Goal: Task Accomplishment & Management: Manage account settings

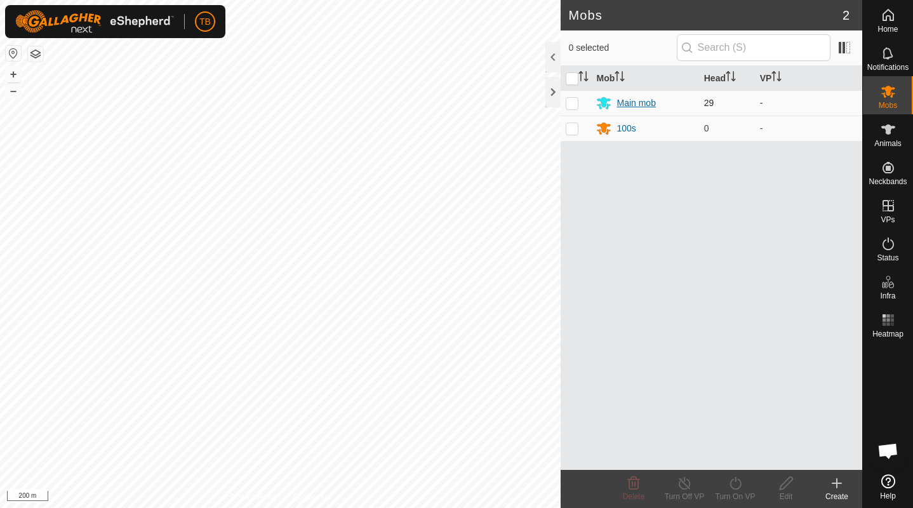
click at [639, 101] on div "Main mob" at bounding box center [636, 103] width 39 height 13
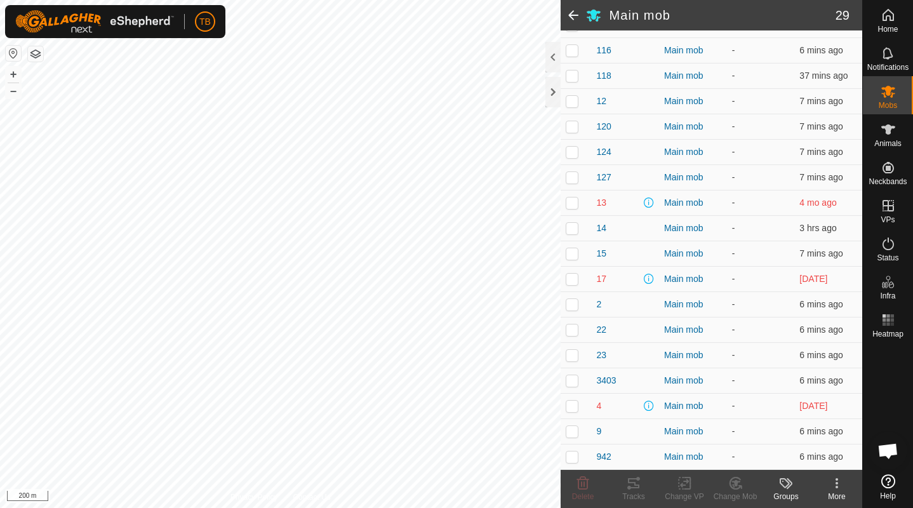
scroll to position [471, 0]
click at [599, 432] on span "9" at bounding box center [598, 431] width 5 height 13
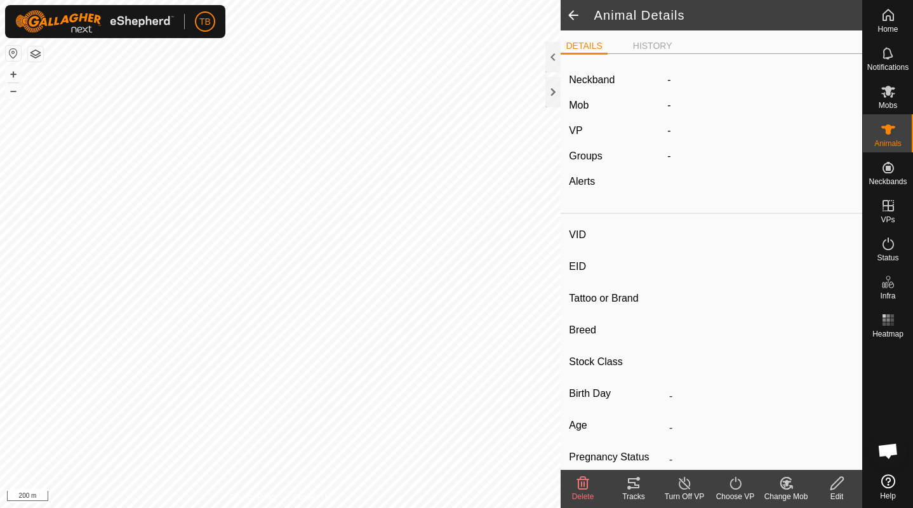
type input "9"
type input "-"
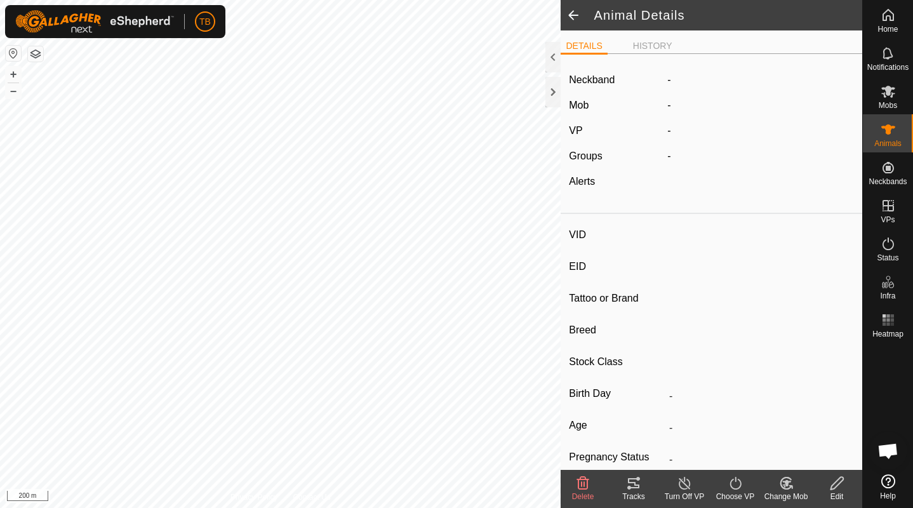
type input "0 kg"
type input "-"
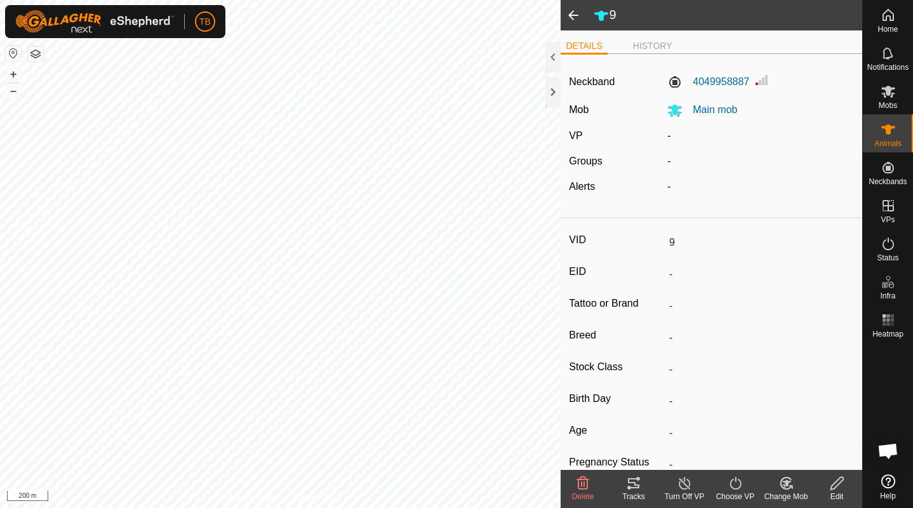
click at [577, 15] on span at bounding box center [573, 15] width 25 height 30
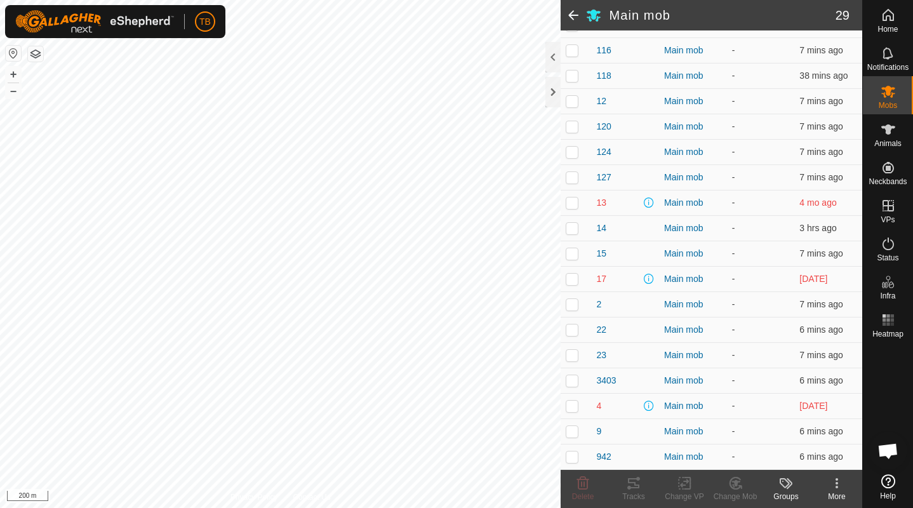
scroll to position [471, 0]
click at [607, 381] on span "3403" at bounding box center [606, 380] width 20 height 13
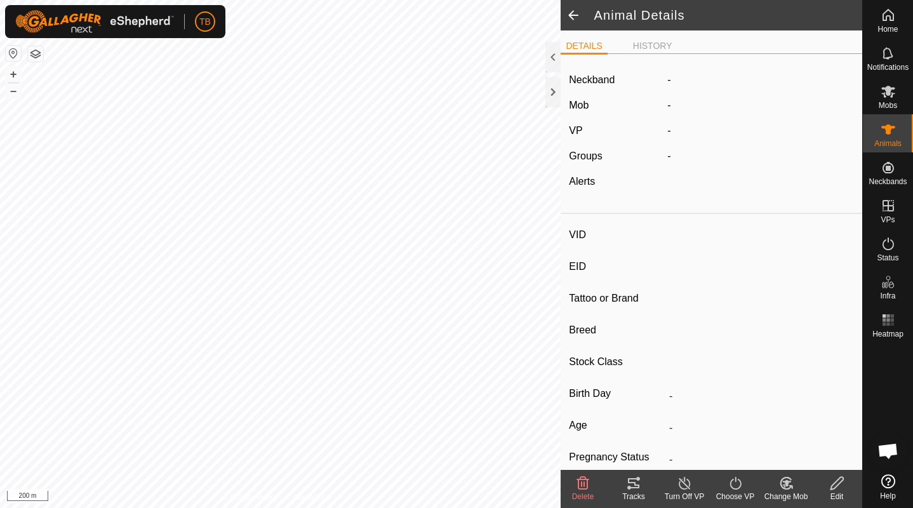
type input "3403"
type input "-"
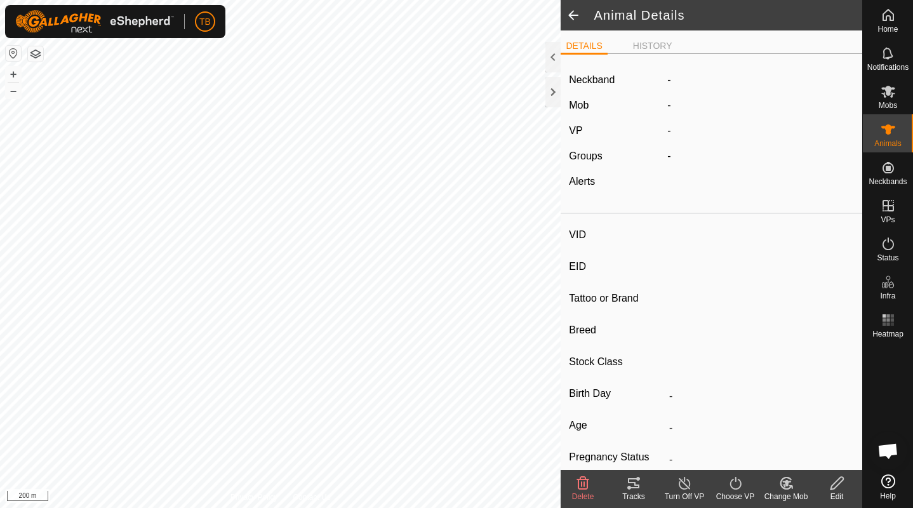
type input "0 kg"
type input "-"
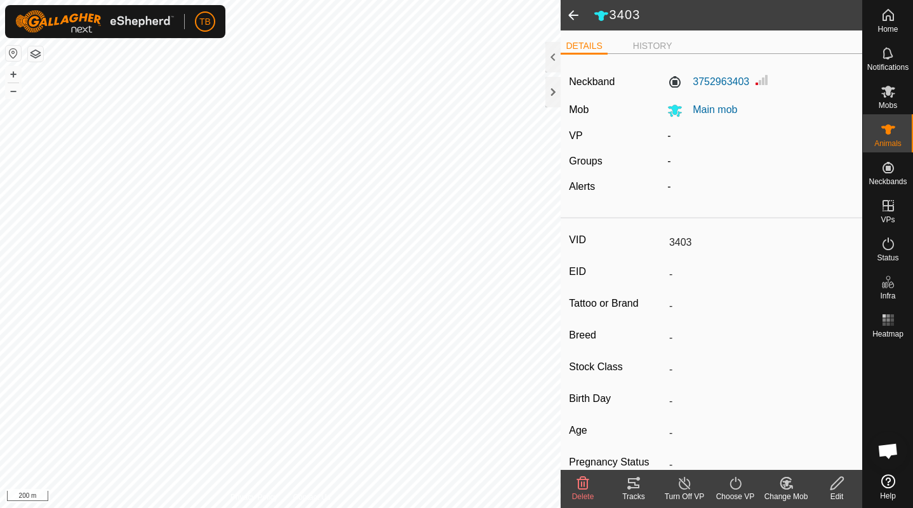
click at [698, 242] on input "3403" at bounding box center [759, 243] width 190 height 22
click at [839, 493] on div "Edit" at bounding box center [836, 496] width 51 height 11
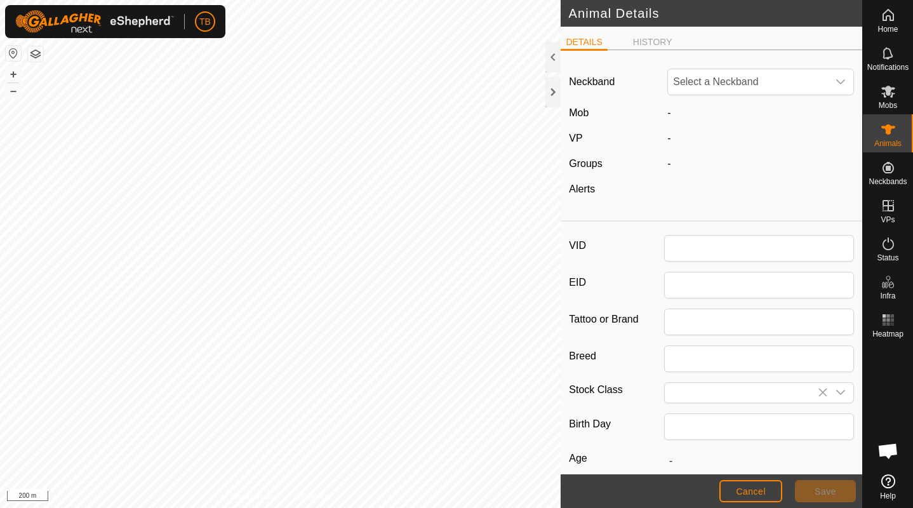
type input "3403"
type input "0"
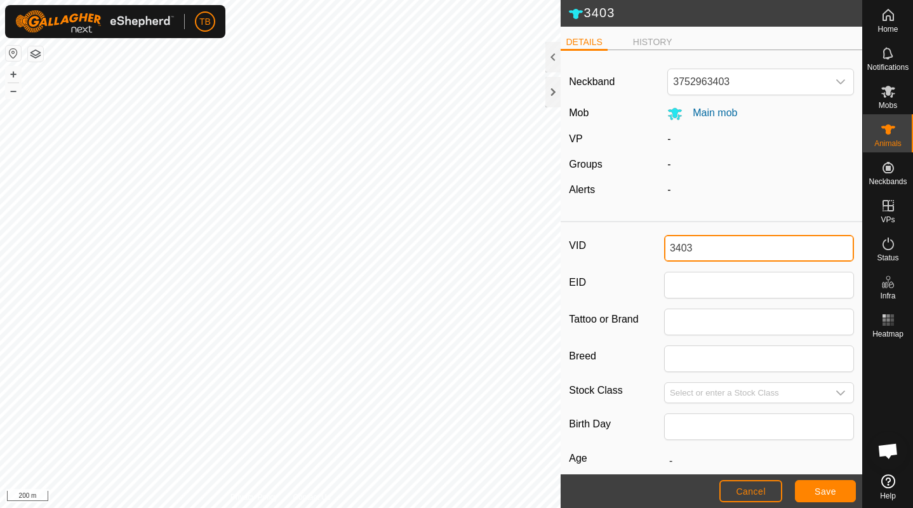
click at [697, 251] on input "3403" at bounding box center [759, 248] width 190 height 27
type input "3"
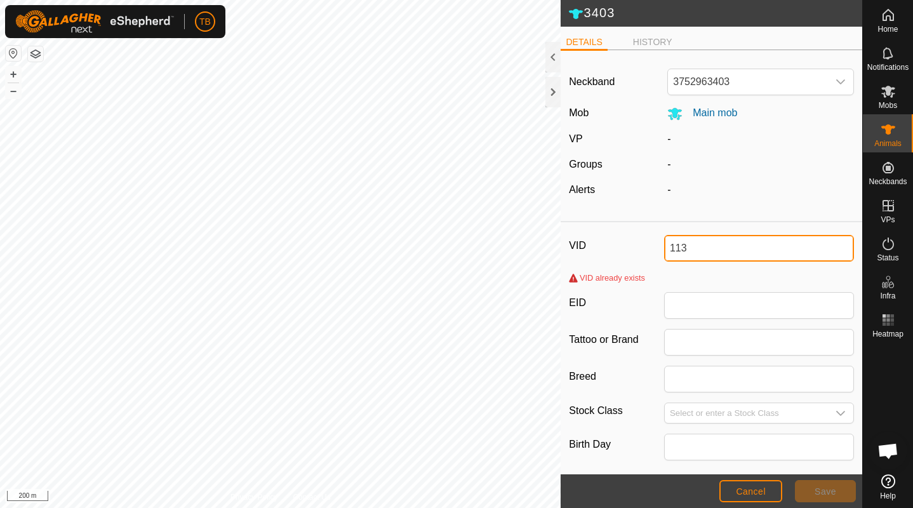
type input "113"
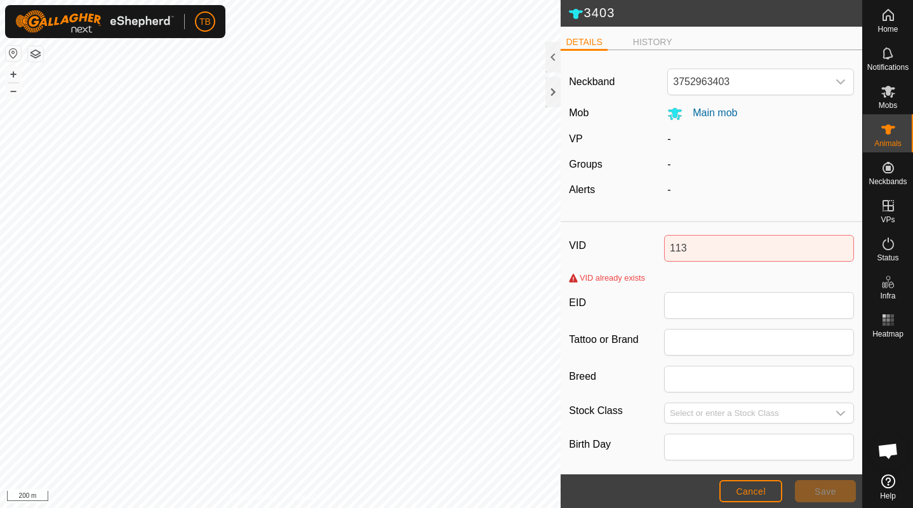
click at [751, 489] on span "Cancel" at bounding box center [751, 491] width 30 height 10
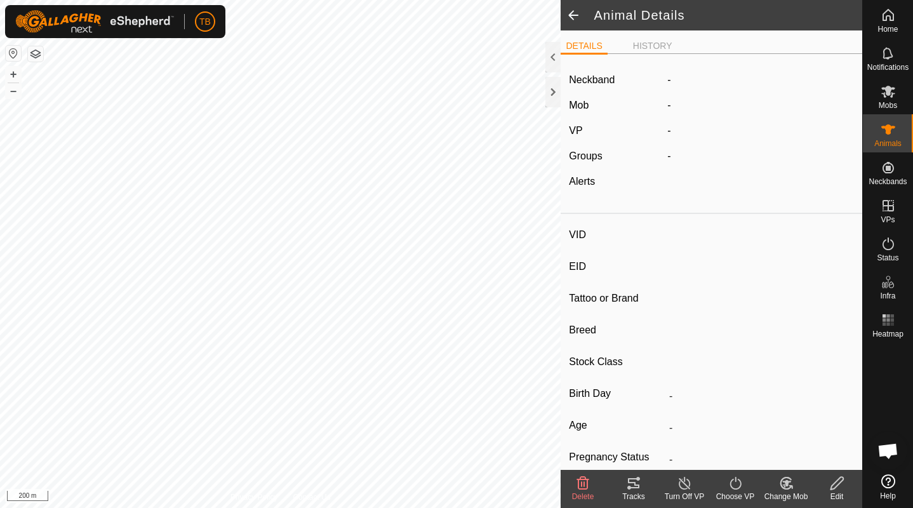
type input "3403"
type input "-"
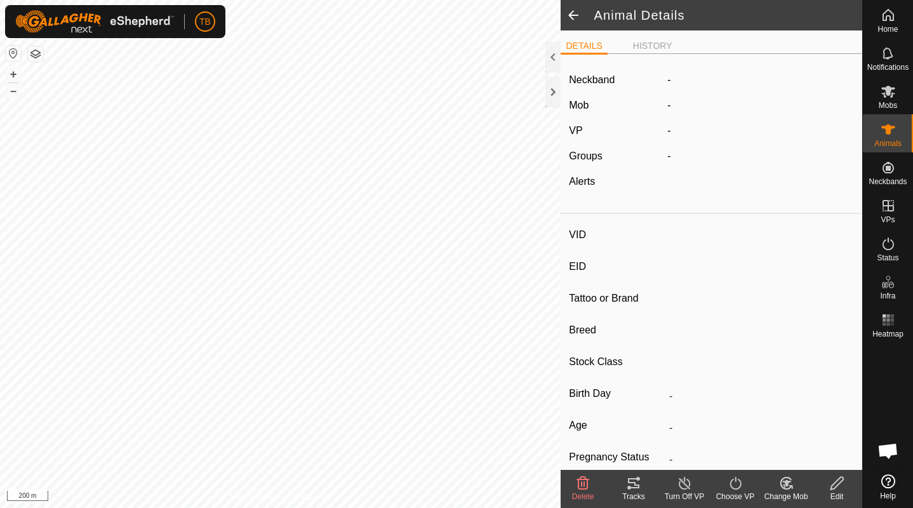
type input "0 kg"
type input "-"
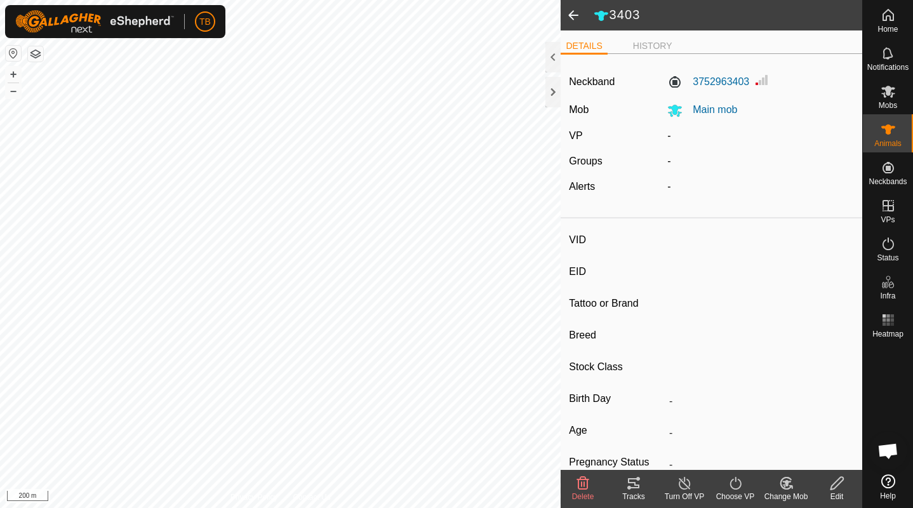
type input "113"
type input "-"
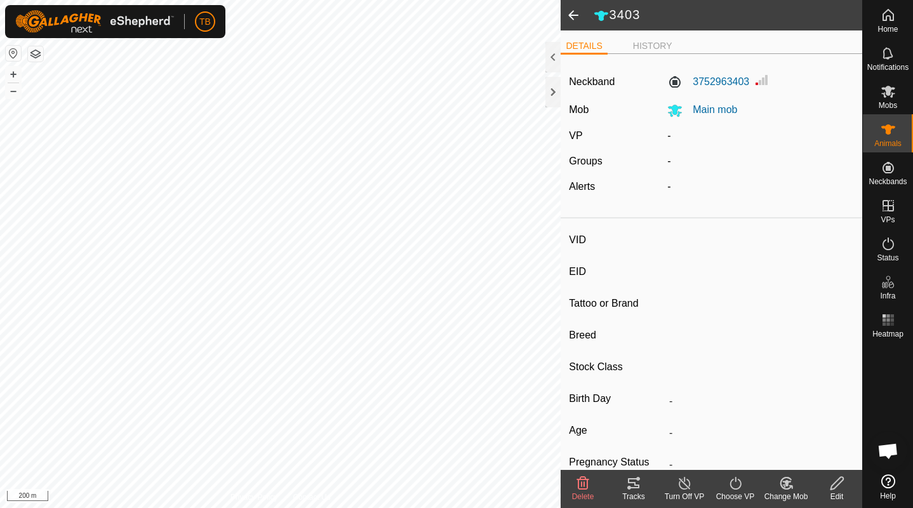
type input "0 kg"
type input "-"
click at [693, 241] on input "113" at bounding box center [759, 243] width 190 height 22
click at [837, 483] on icon at bounding box center [837, 483] width 16 height 15
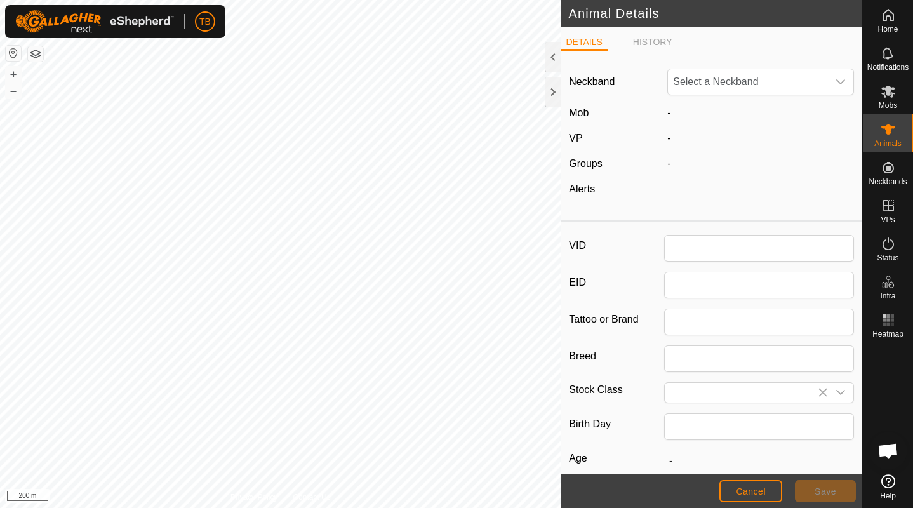
type input "113"
type input "0"
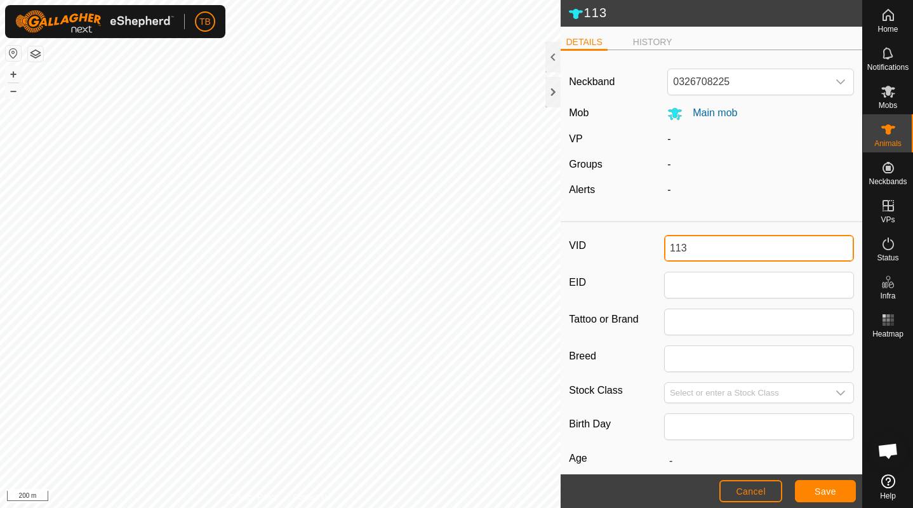
click at [690, 250] on input "113" at bounding box center [759, 248] width 190 height 27
type input "1"
click at [823, 491] on span "Save" at bounding box center [826, 491] width 22 height 10
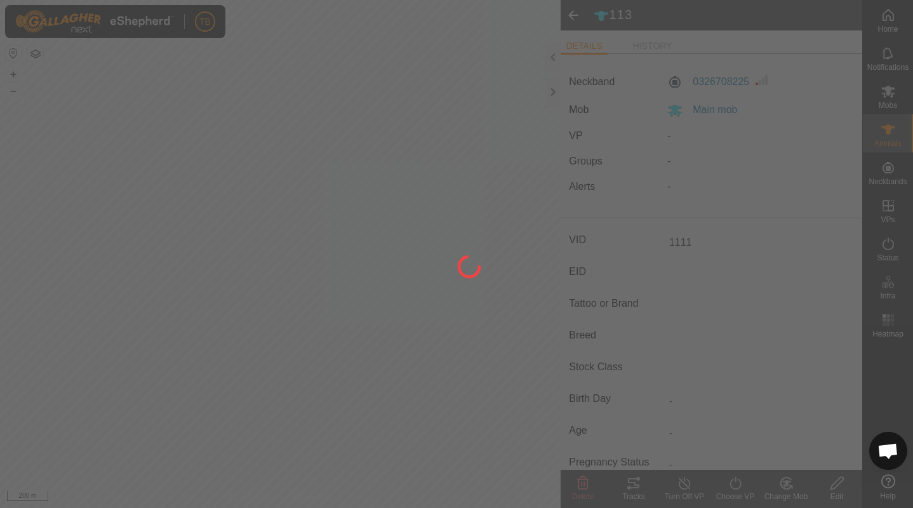
type input "1111"
type input "-"
type input "0 kg"
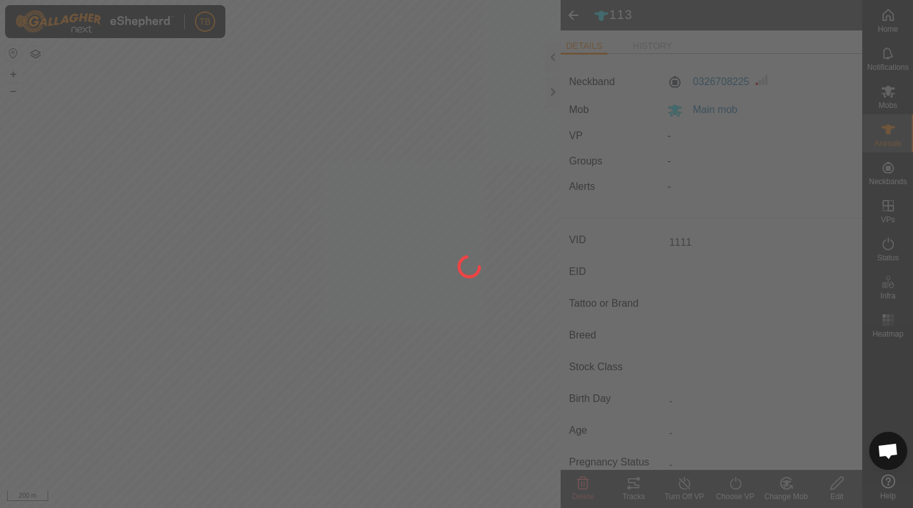
type input "-"
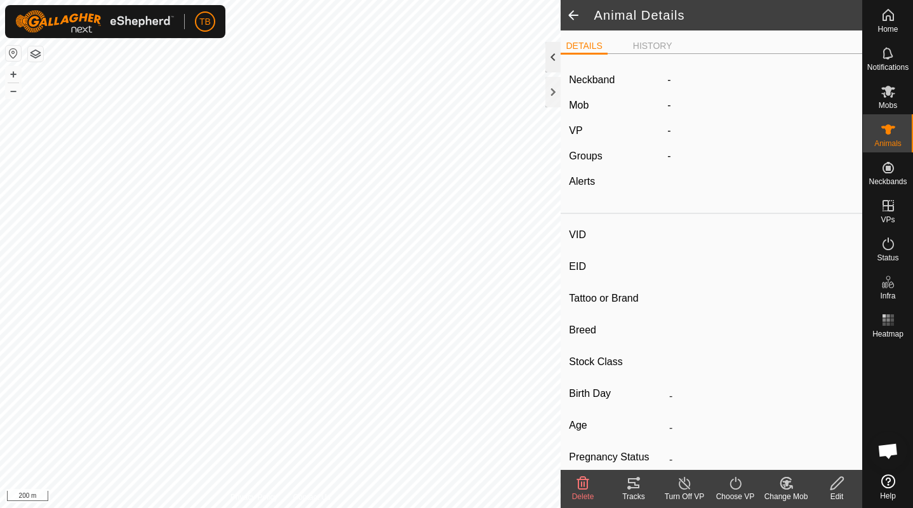
type input "3403"
type input "-"
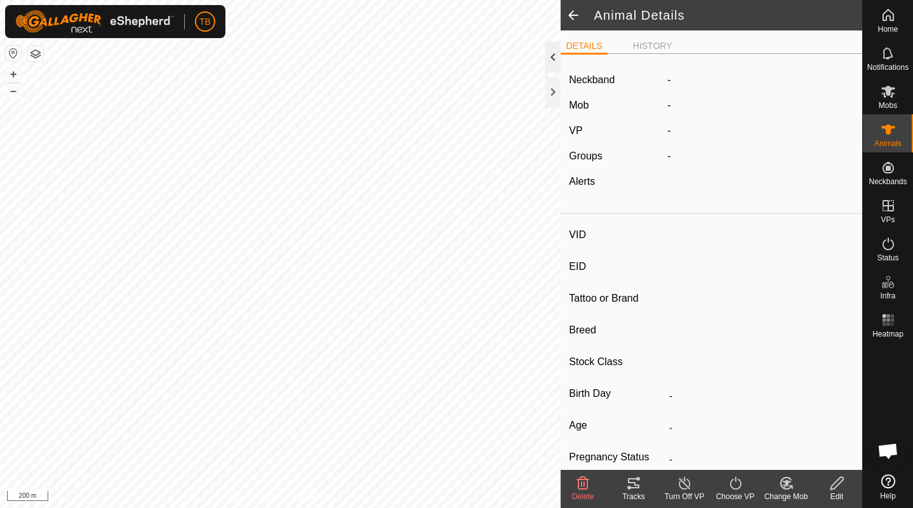
type input "0 kg"
type input "-"
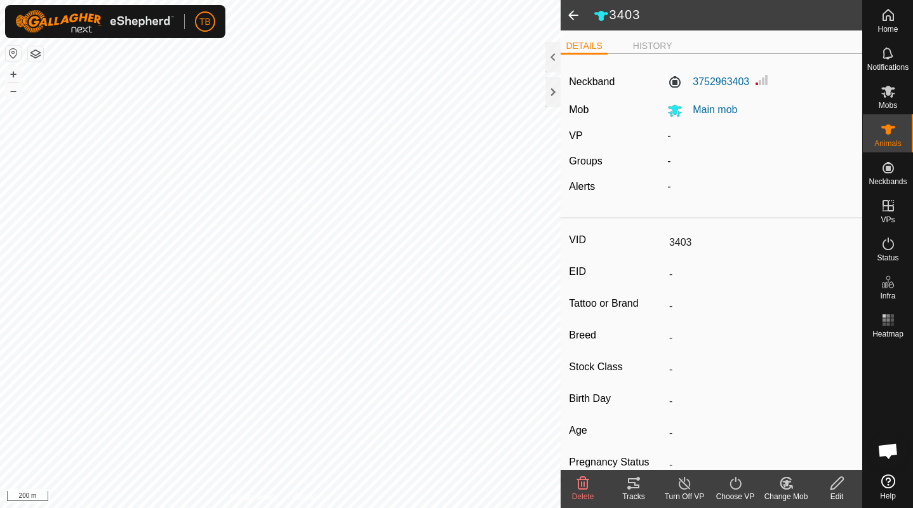
click at [709, 241] on input "3403" at bounding box center [759, 243] width 190 height 22
click at [836, 484] on icon at bounding box center [837, 483] width 16 height 15
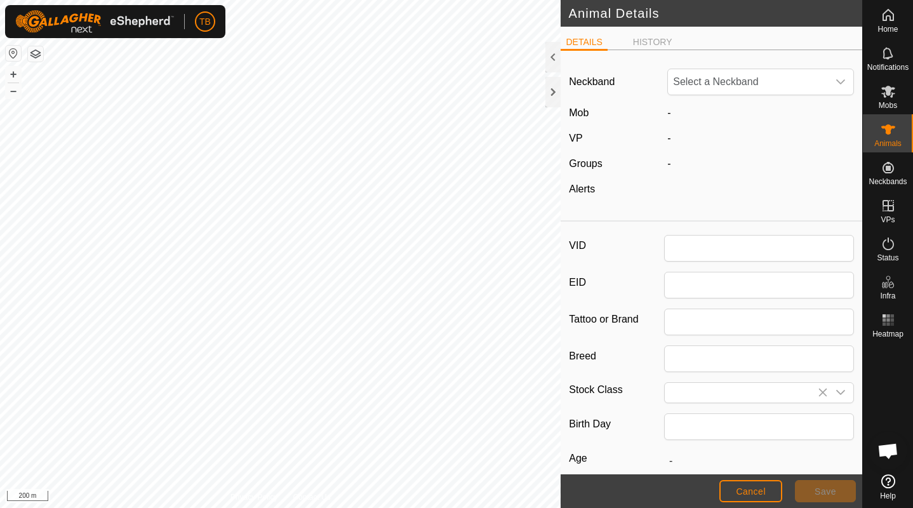
type input "3403"
type input "0"
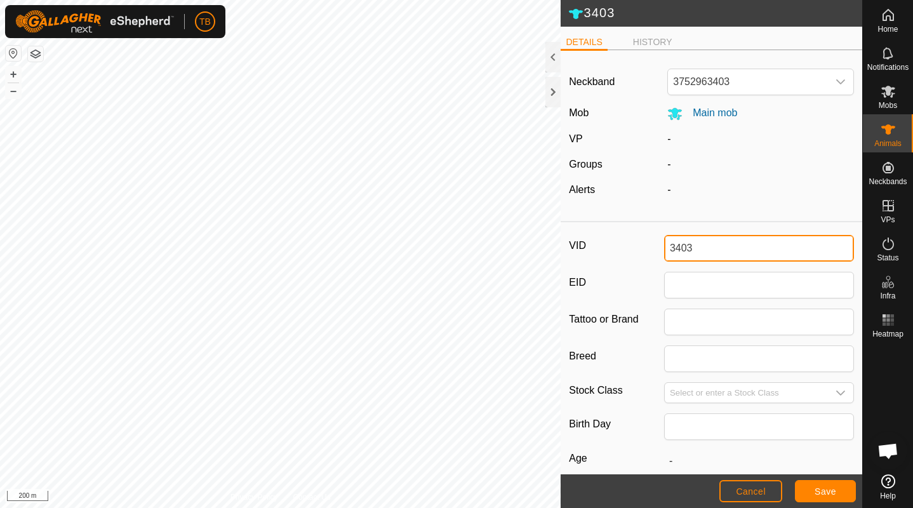
click at [694, 246] on input "3403" at bounding box center [759, 248] width 190 height 27
type input "3"
click at [821, 491] on span "Save" at bounding box center [826, 491] width 22 height 10
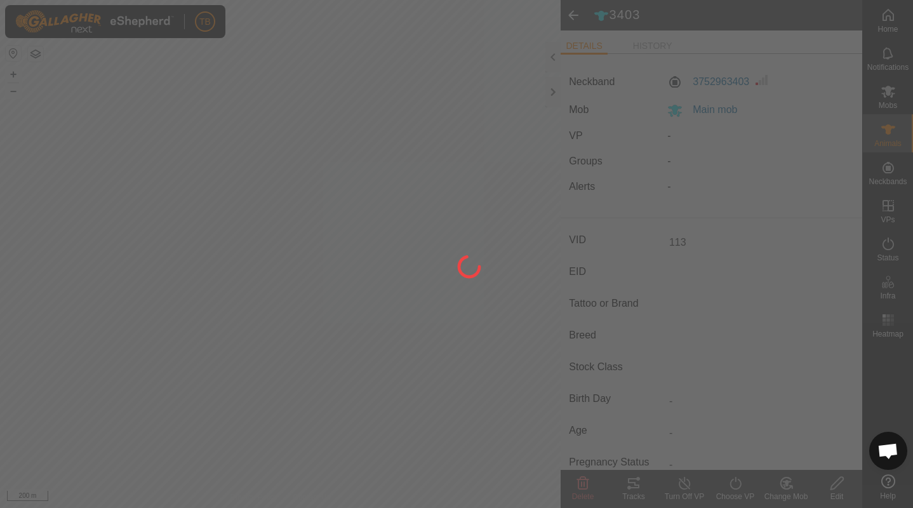
type input "3403"
type input "-"
type input "0 kg"
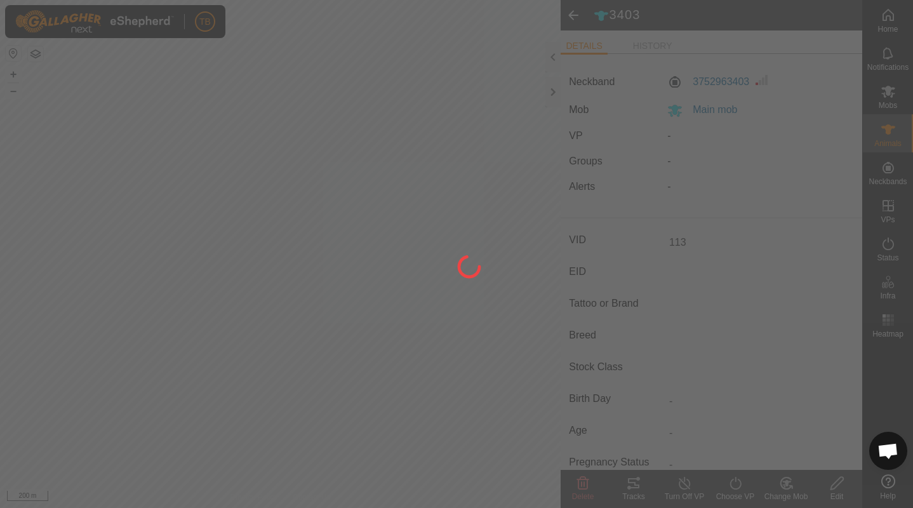
type input "-"
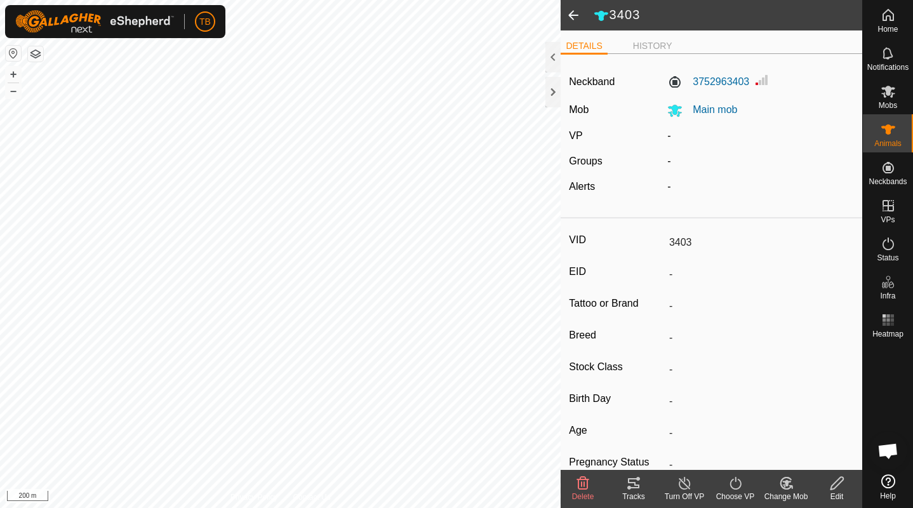
type input "113"
click at [571, 13] on span at bounding box center [573, 15] width 25 height 30
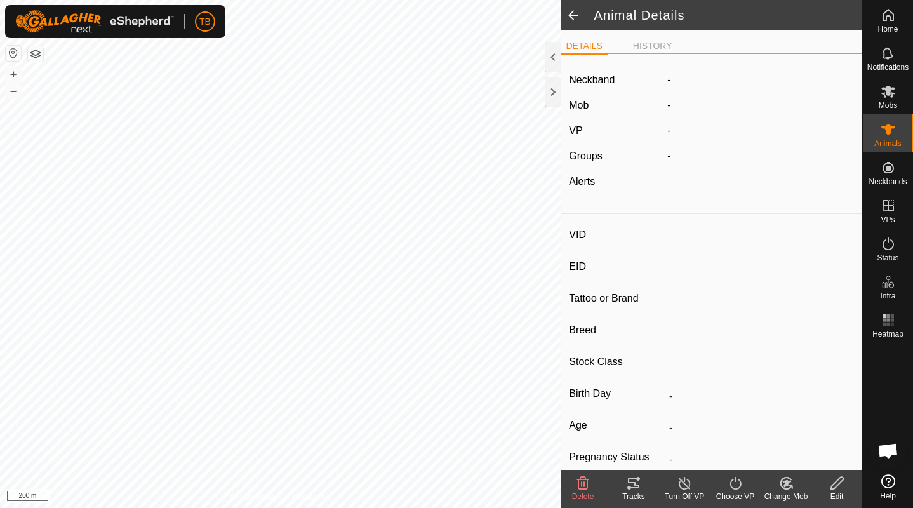
type input "113"
type input "-"
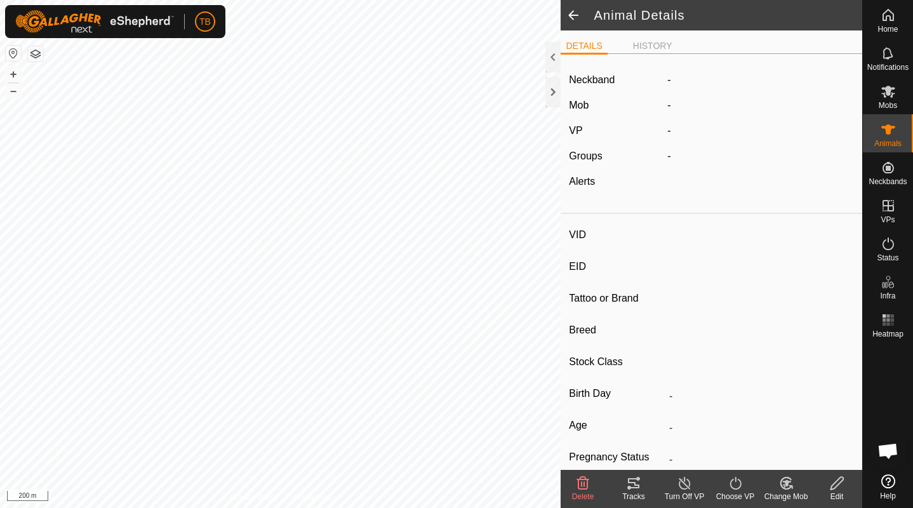
type input "0 kg"
type input "-"
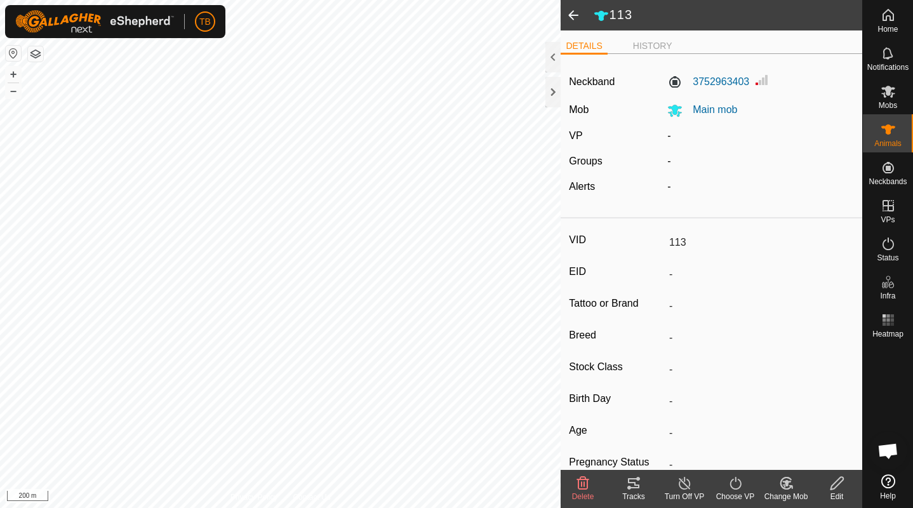
click at [571, 13] on span at bounding box center [573, 15] width 25 height 30
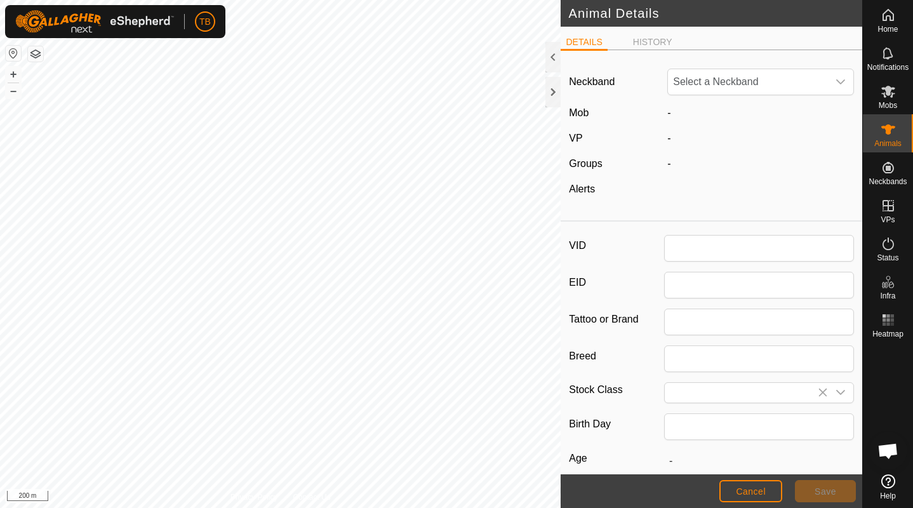
type input "1111"
type input "0"
click at [823, 490] on span "Save" at bounding box center [826, 491] width 22 height 10
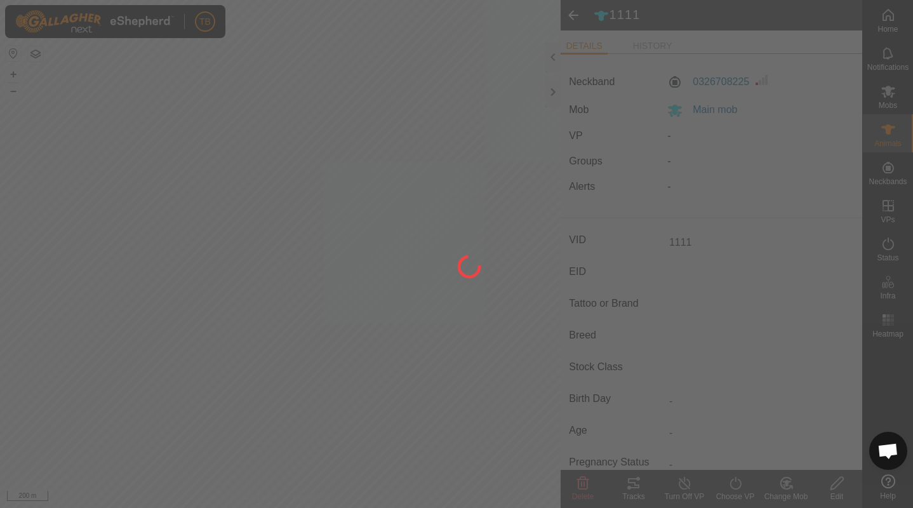
type input "-"
type input "0 kg"
type input "-"
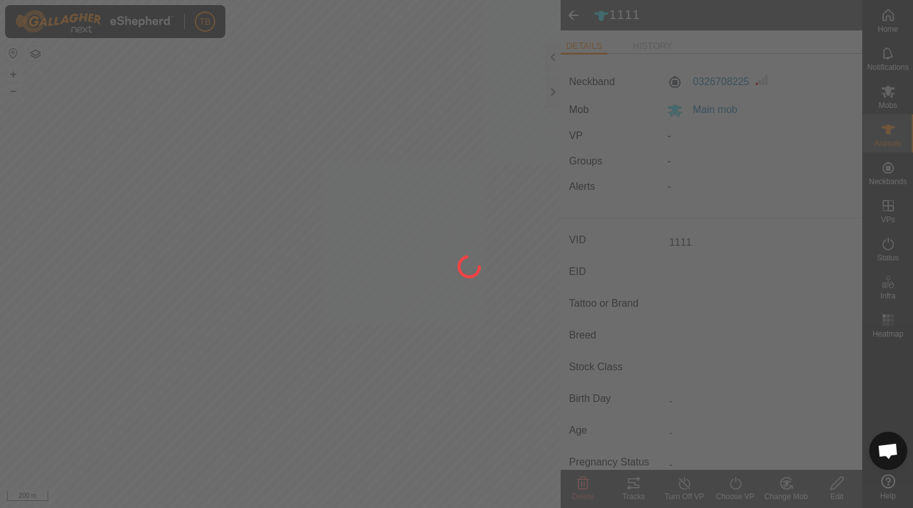
type input "-"
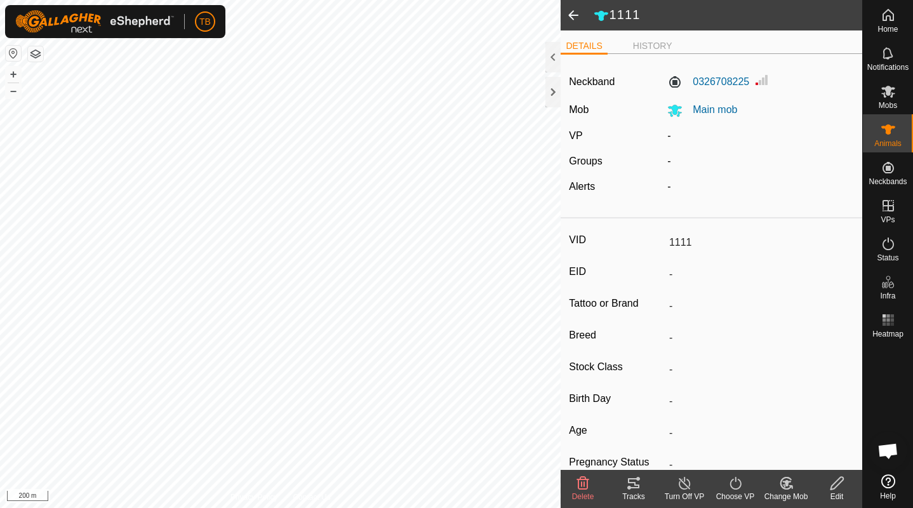
click at [570, 15] on span at bounding box center [573, 15] width 25 height 30
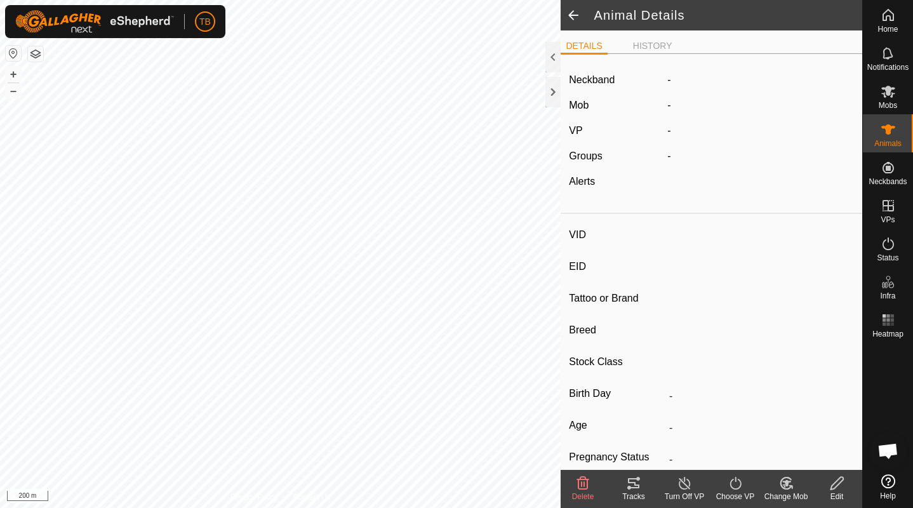
type input "1111"
type input "-"
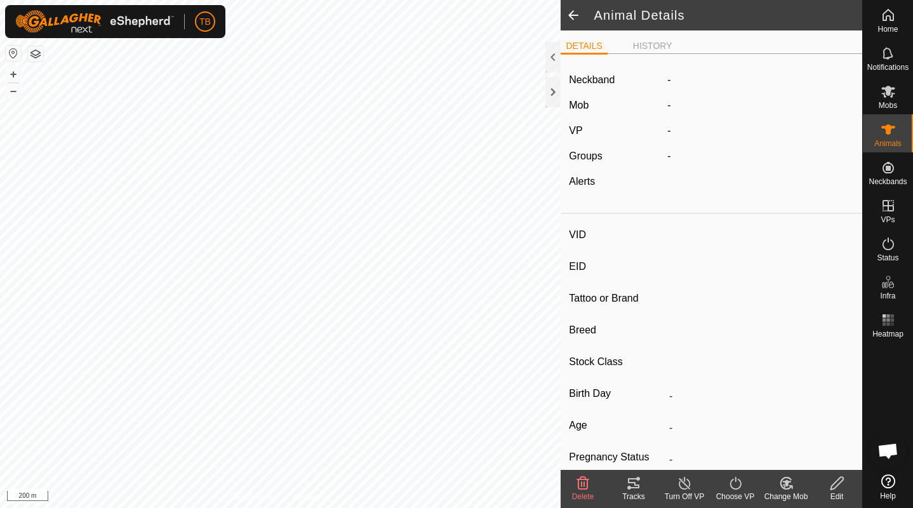
type input "0 kg"
type input "-"
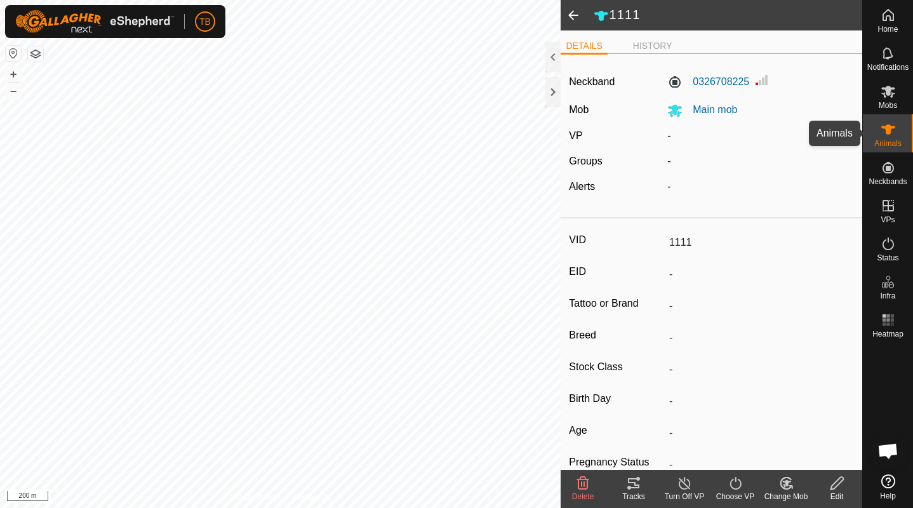
click at [889, 128] on icon at bounding box center [888, 129] width 14 height 10
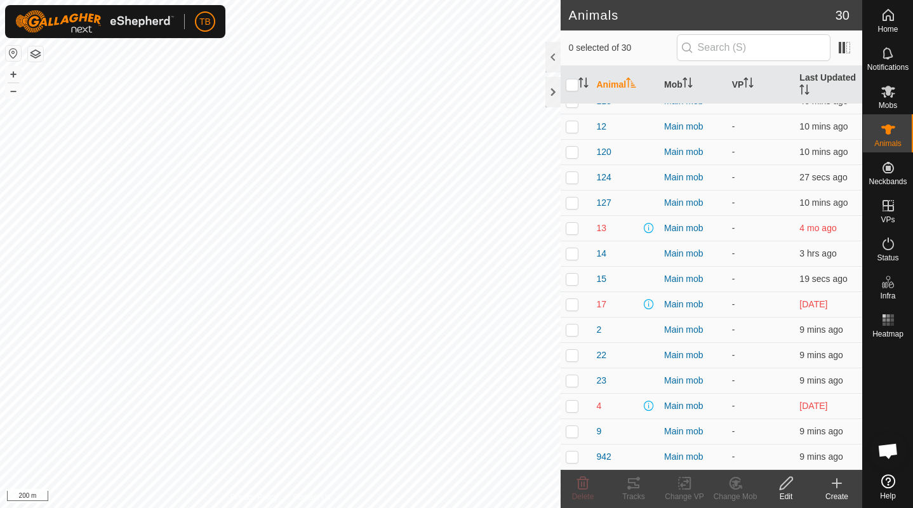
scroll to position [396, 0]
click at [600, 406] on span "4" at bounding box center [598, 405] width 5 height 13
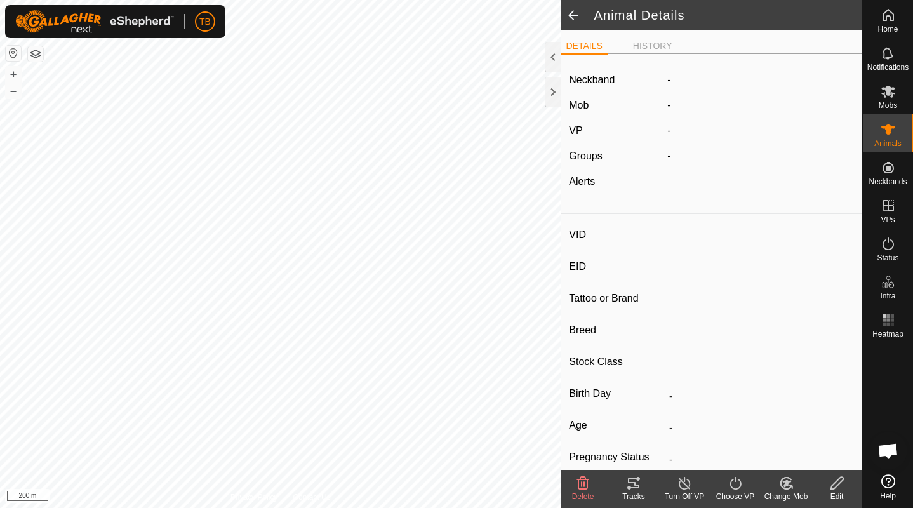
type input "4"
type input "-"
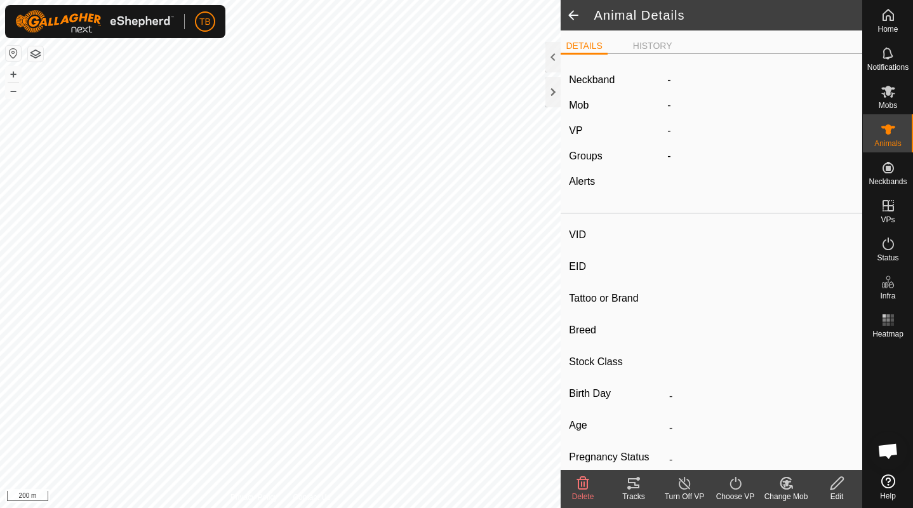
type input "0 kg"
type input "-"
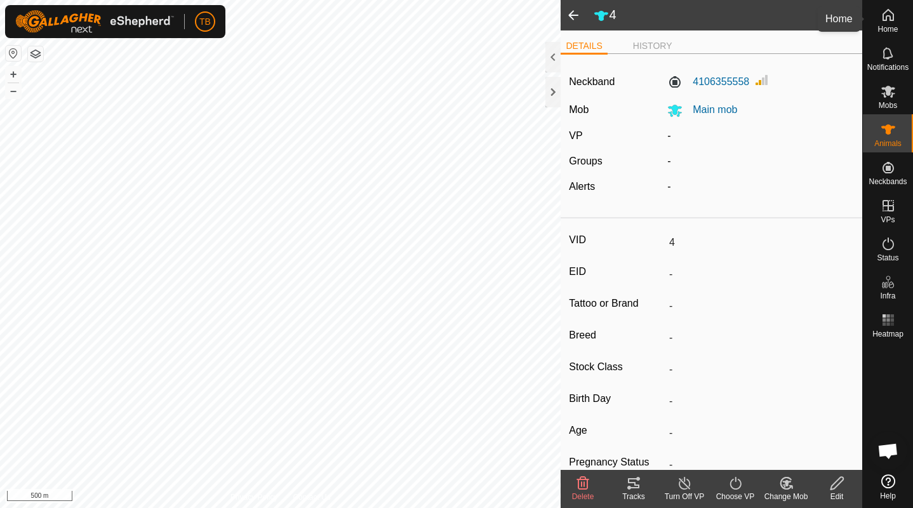
click at [887, 23] on es-home-svg-icon at bounding box center [888, 15] width 23 height 20
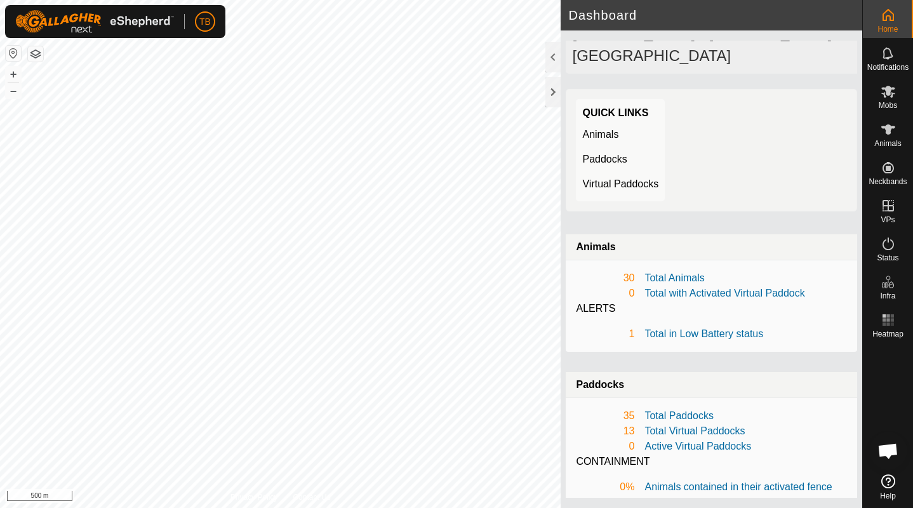
scroll to position [30, 0]
click at [890, 126] on icon at bounding box center [888, 129] width 14 height 10
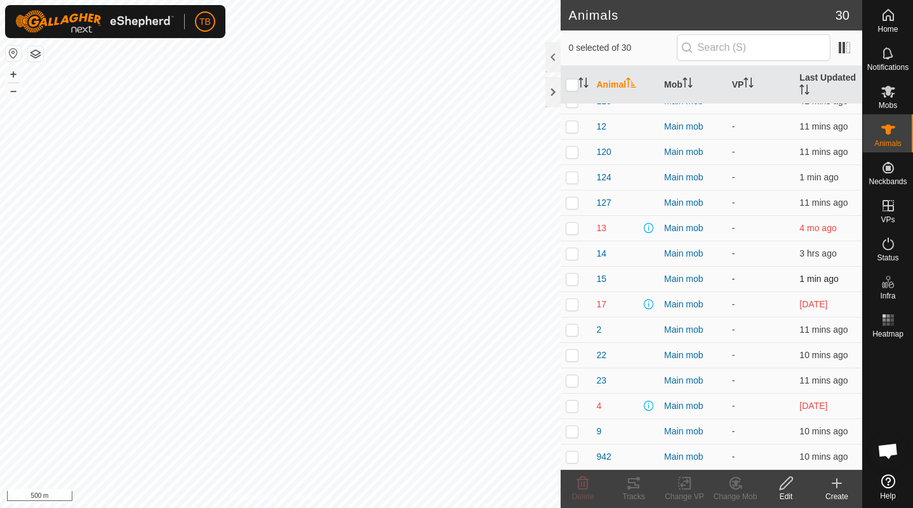
scroll to position [396, 0]
click at [577, 406] on p-checkbox at bounding box center [572, 406] width 13 height 10
checkbox input "true"
click at [575, 380] on p-checkbox at bounding box center [572, 380] width 13 height 10
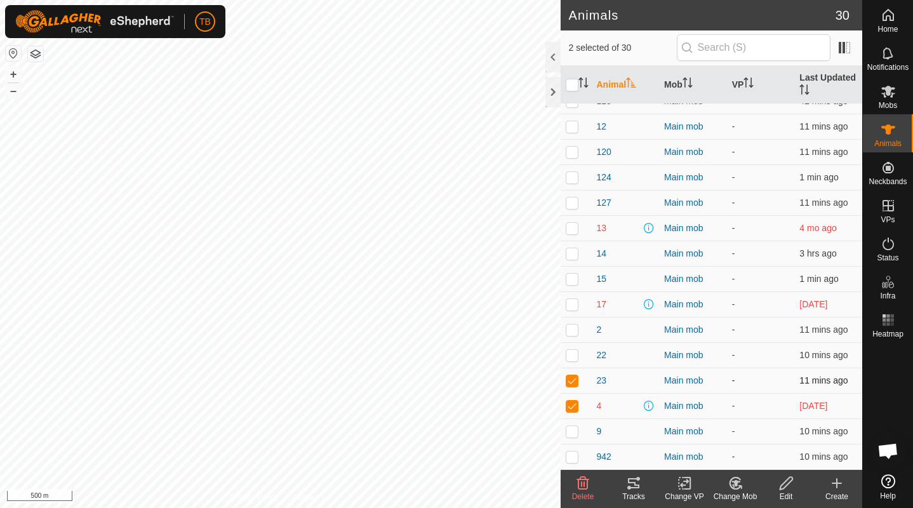
checkbox input "false"
click at [574, 404] on p-checkbox at bounding box center [572, 406] width 13 height 10
checkbox input "false"
click at [574, 302] on p-checkbox at bounding box center [572, 304] width 13 height 10
click at [575, 302] on p-checkbox at bounding box center [572, 304] width 13 height 10
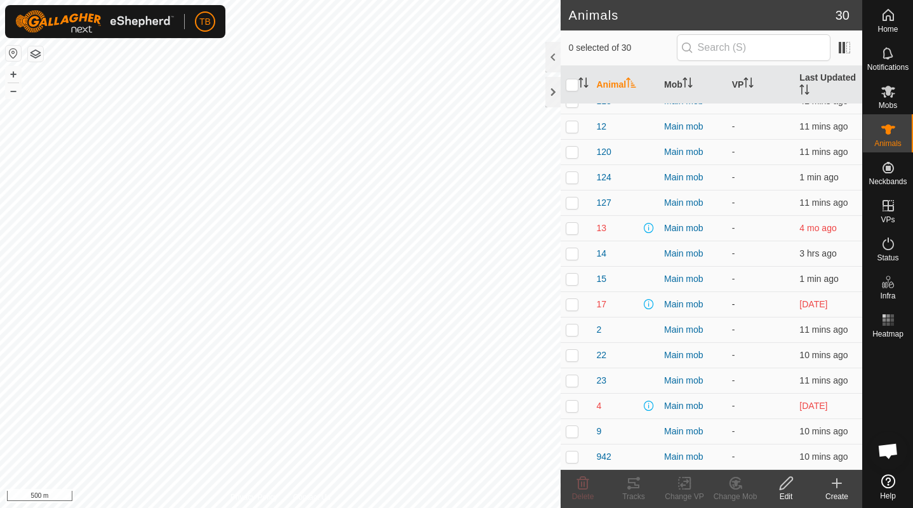
click at [575, 302] on p-checkbox at bounding box center [572, 304] width 13 height 10
checkbox input "false"
click at [571, 225] on p-checkbox at bounding box center [572, 228] width 13 height 10
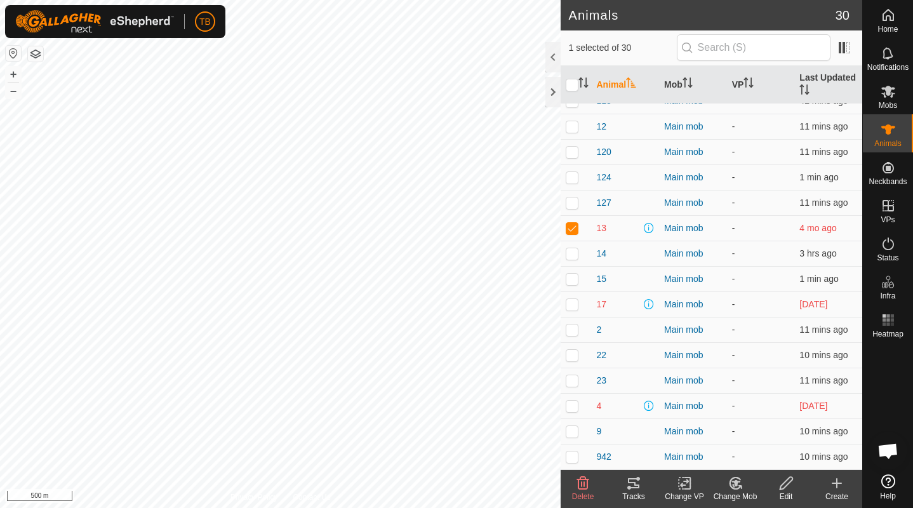
checkbox input "false"
